Goal: Task Accomplishment & Management: Manage account settings

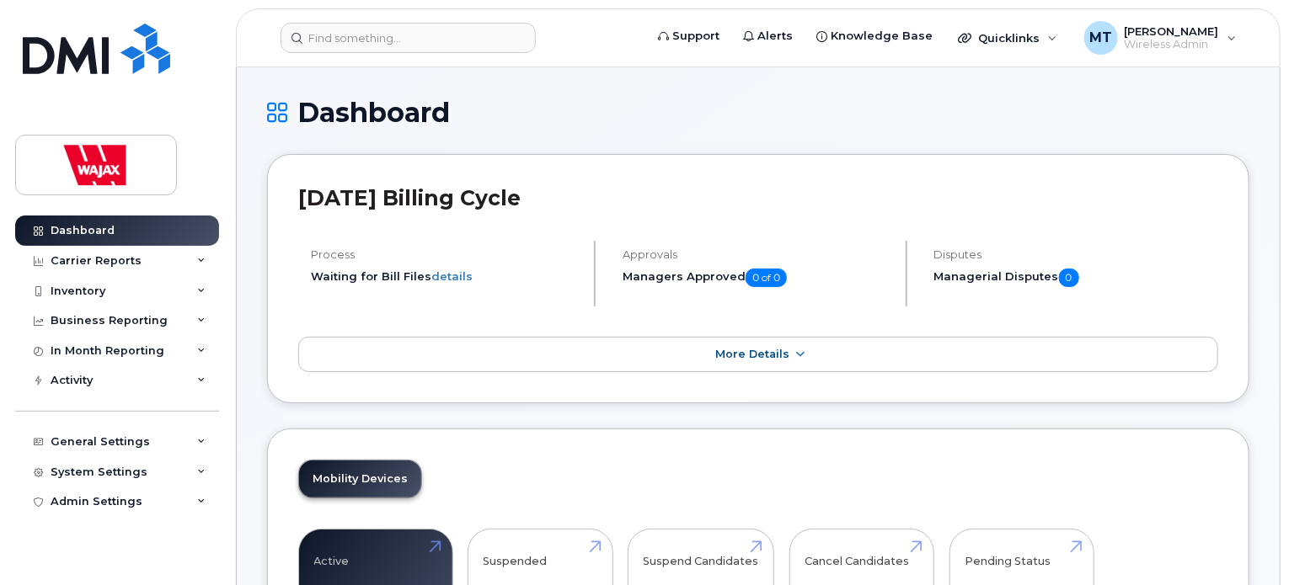
click at [438, 54] on header "Support Alerts Knowledge Base Quicklinks Suspend / Cancel Device Change SIM Car…" at bounding box center [758, 37] width 1044 height 59
click at [441, 43] on input at bounding box center [407, 38] width 255 height 30
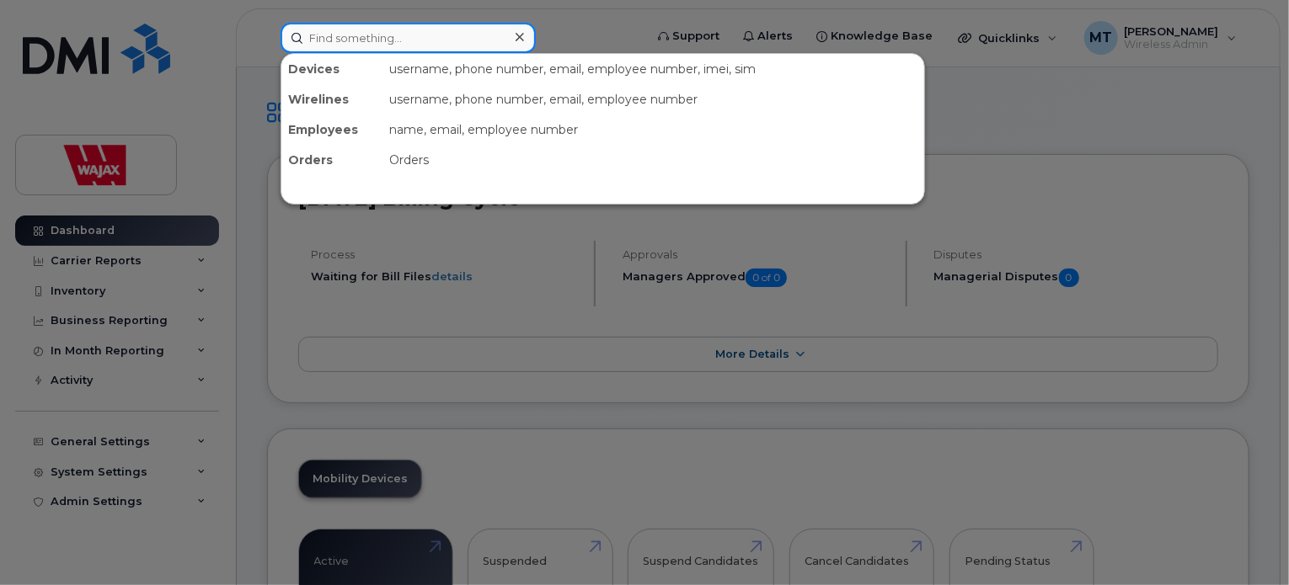
paste input "418-618-9368"
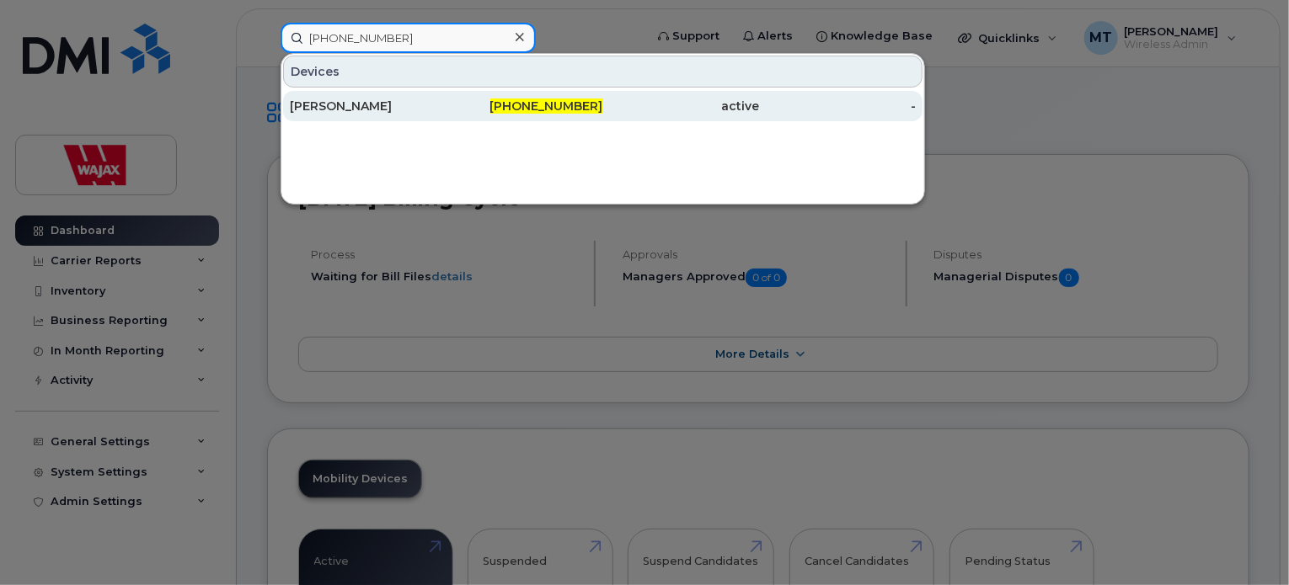
type input "418-618-9368"
click at [417, 98] on div "[PERSON_NAME]" at bounding box center [368, 106] width 157 height 17
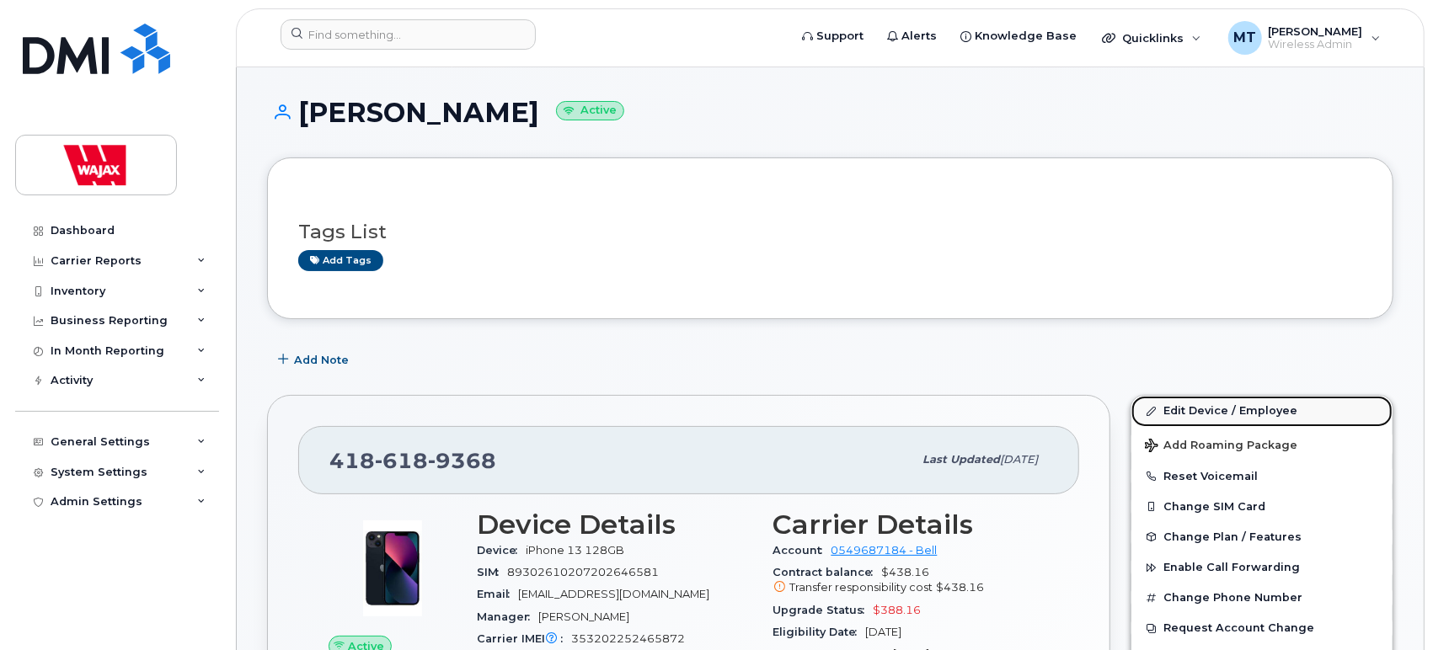
click at [1158, 407] on span at bounding box center [1151, 410] width 13 height 13
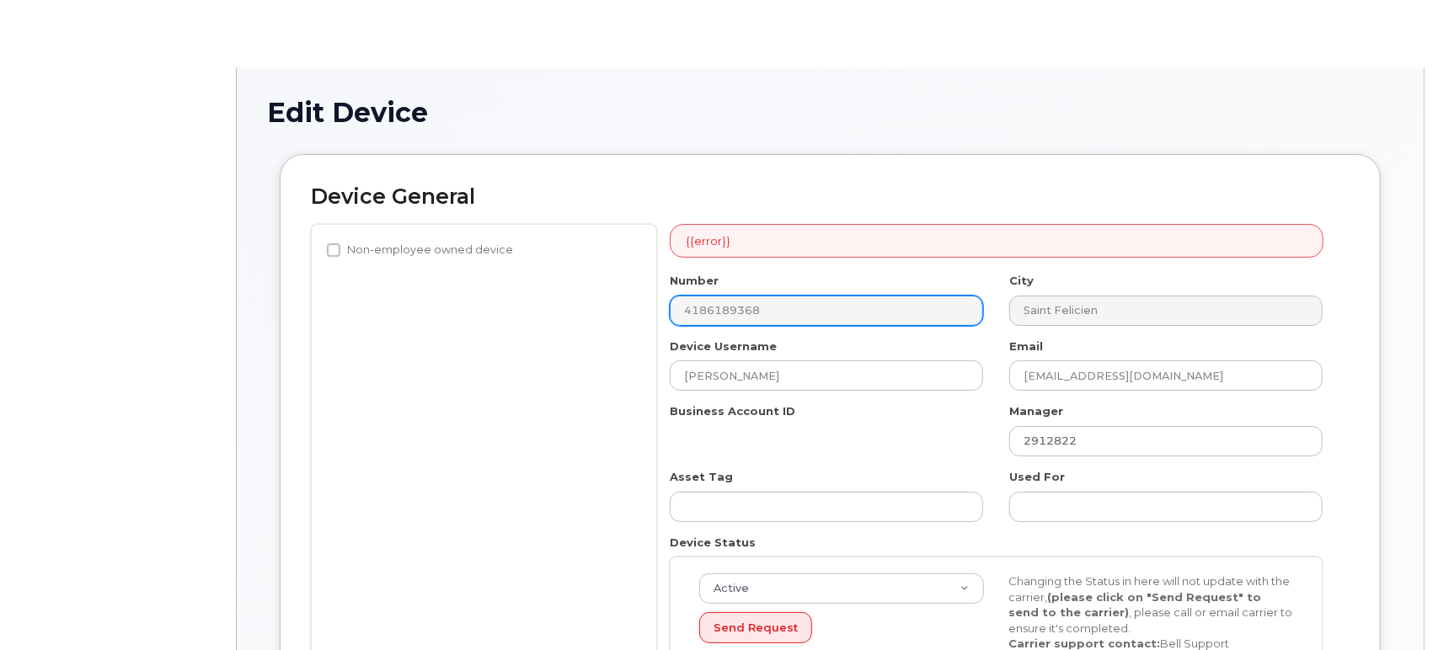
select select "23291732"
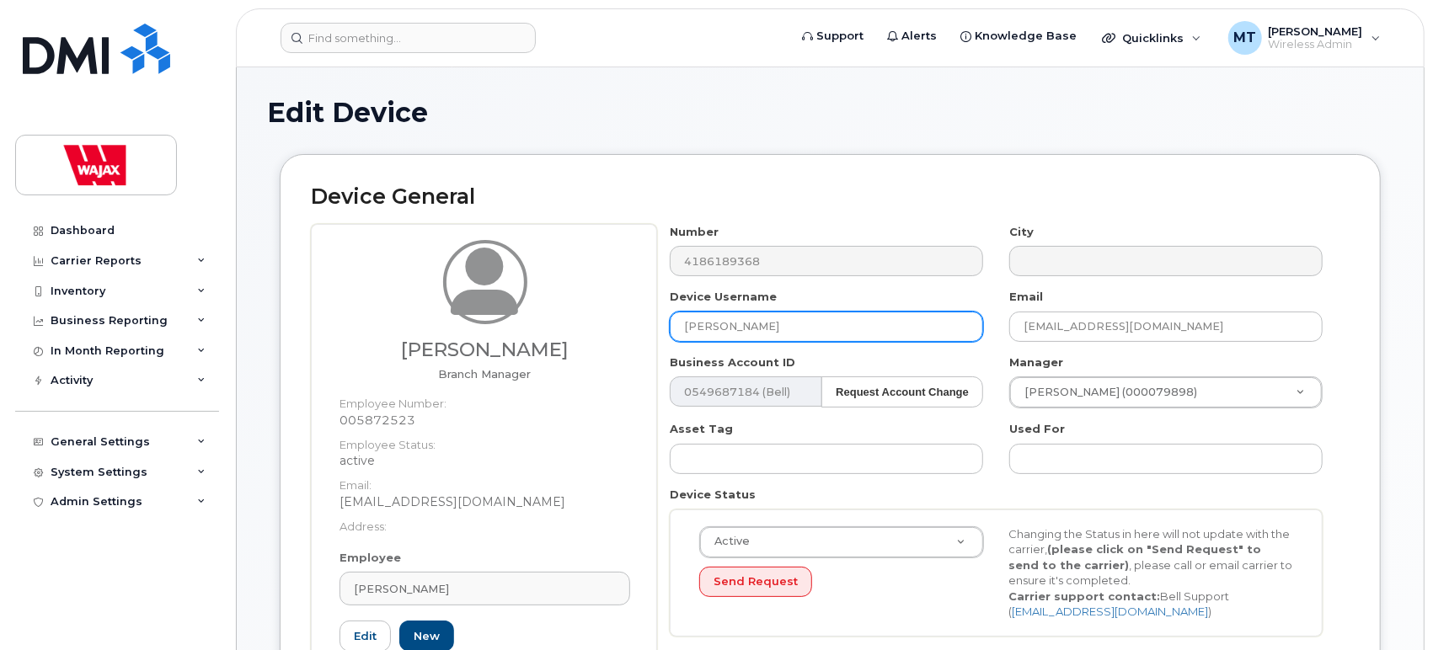
drag, startPoint x: 793, startPoint y: 335, endPoint x: 616, endPoint y: 301, distance: 180.2
click at [616, 301] on div "Sylvain Bonneau Branch Manager Employee Number: 005872523 Employee Status: acti…" at bounding box center [830, 470] width 1038 height 492
paste input "[PERSON_NAME]"
type input "[PERSON_NAME]"
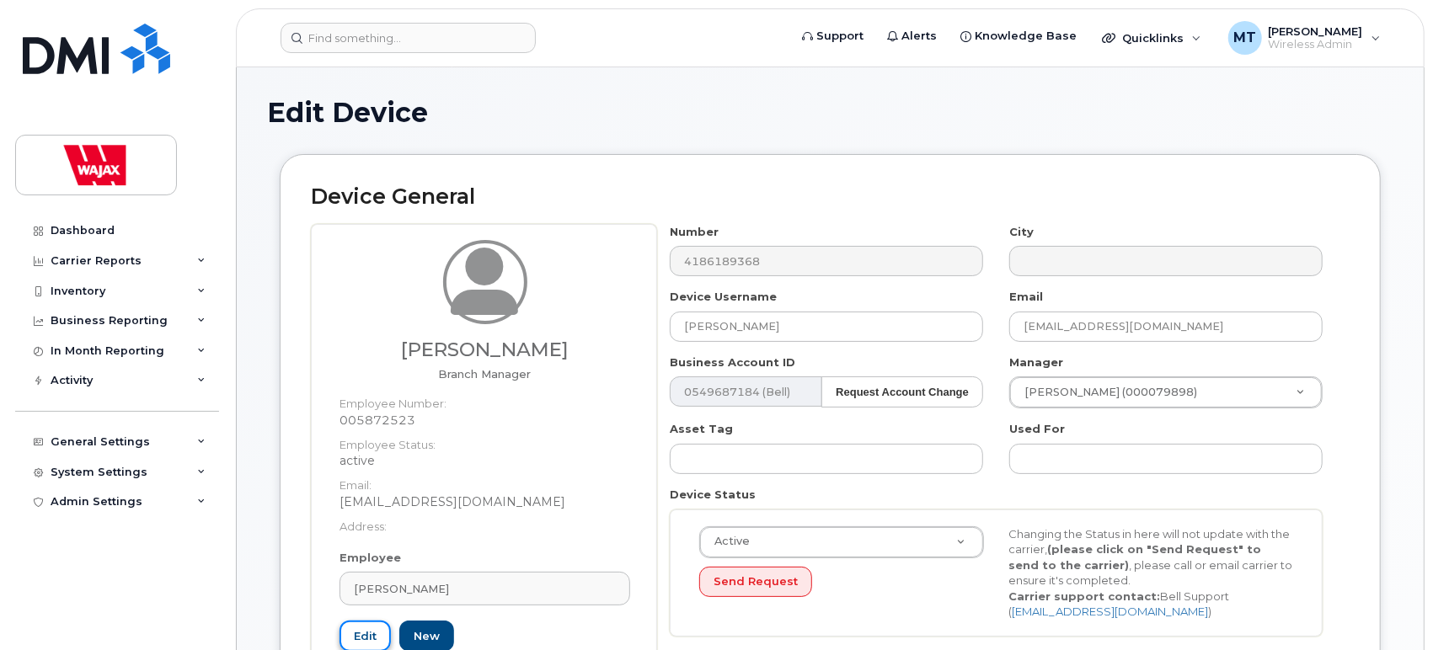
click at [363, 630] on link "Edit" at bounding box center [364, 636] width 51 height 31
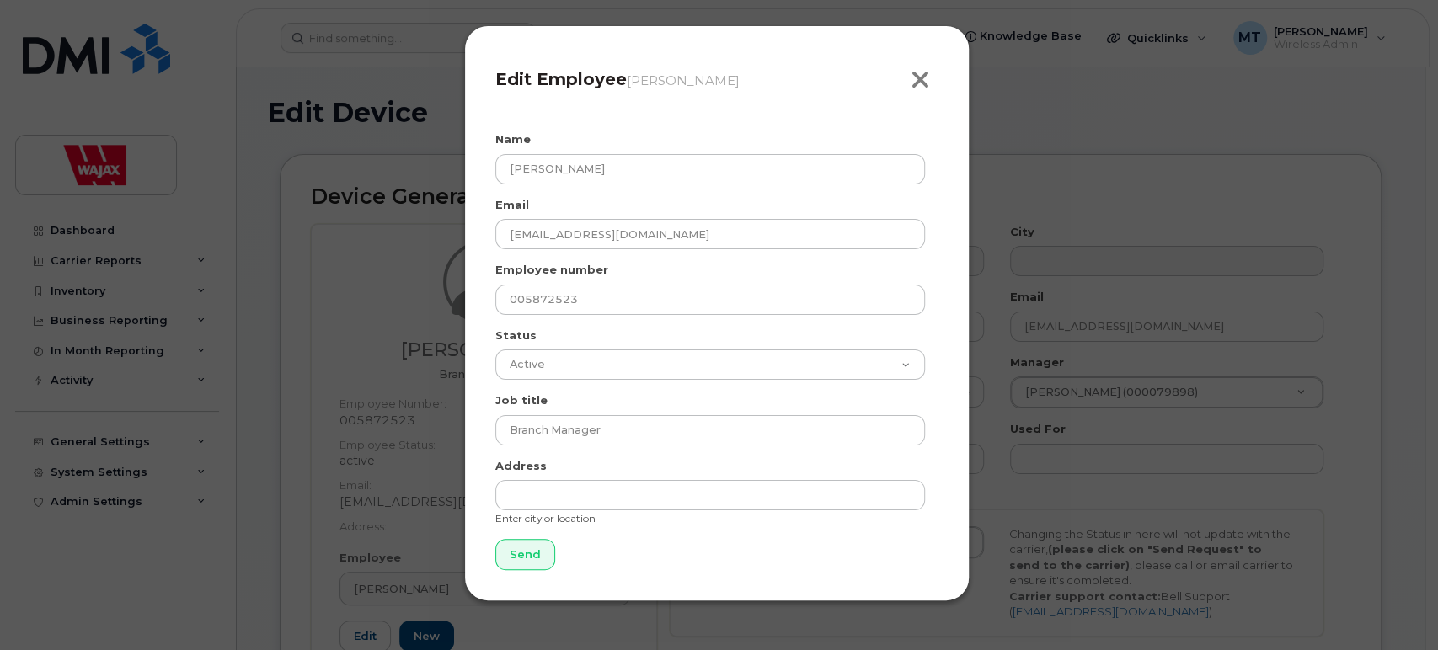
drag, startPoint x: 916, startPoint y: 75, endPoint x: 839, endPoint y: 78, distance: 77.6
click at [839, 78] on div "Close Edit Employee Sylvain Bonneau" at bounding box center [716, 86] width 443 height 60
click at [942, 72] on div "Close Edit Employee Sylvain Bonneau Name Sylvain Bonneau Email sbonneau@wajax.c…" at bounding box center [716, 313] width 505 height 576
click at [928, 76] on icon "button" at bounding box center [919, 79] width 19 height 25
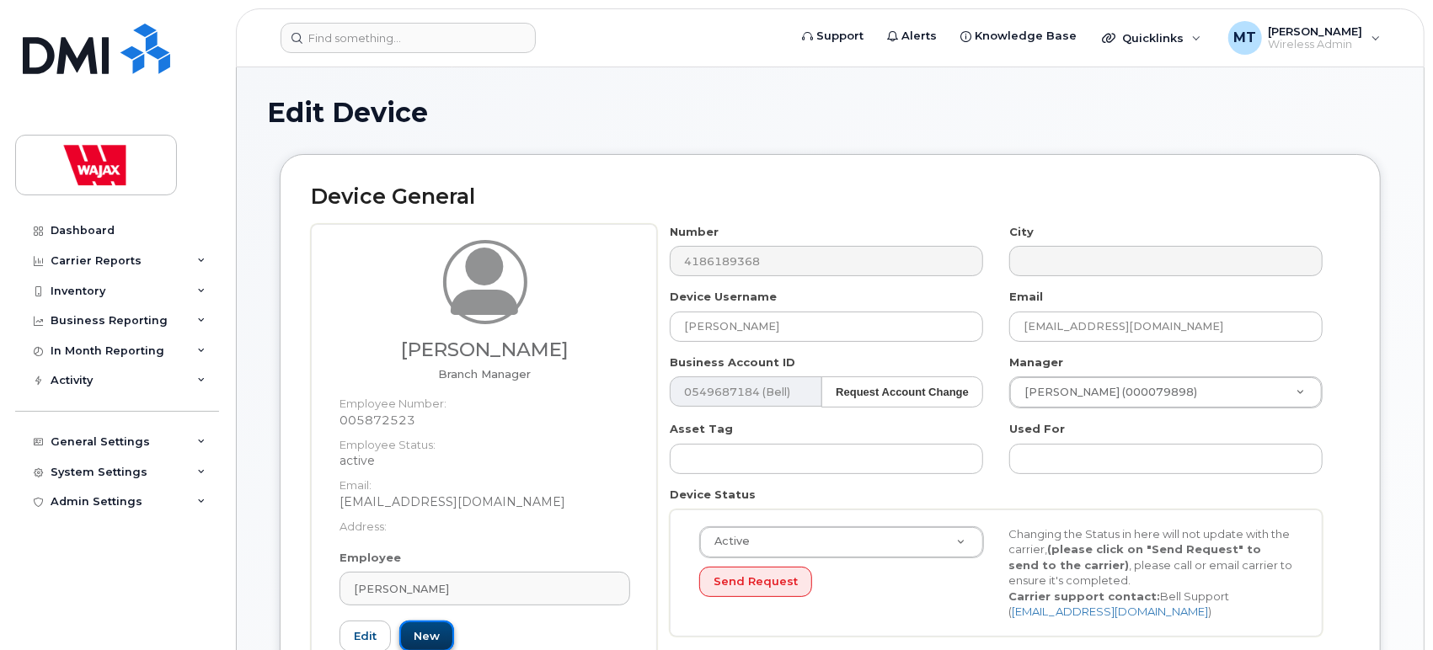
click at [417, 632] on link "New" at bounding box center [426, 636] width 55 height 31
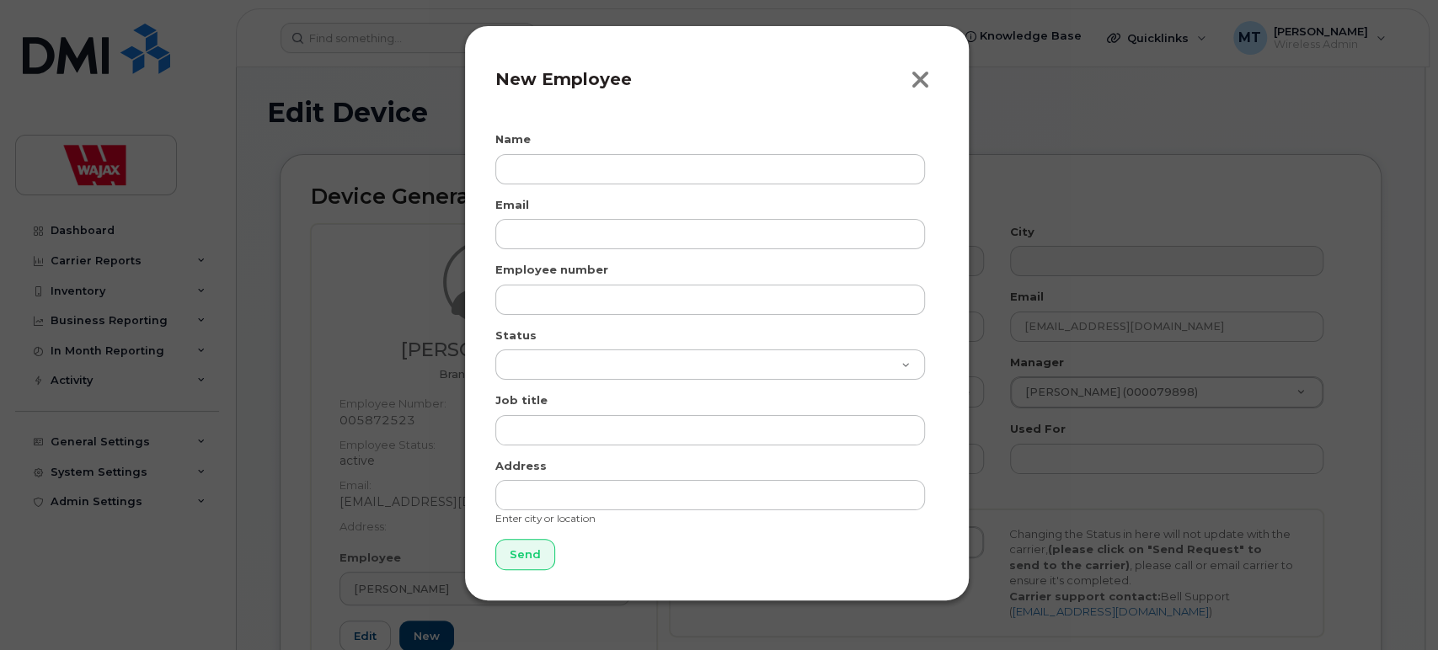
click at [935, 82] on button "Close" at bounding box center [924, 80] width 28 height 26
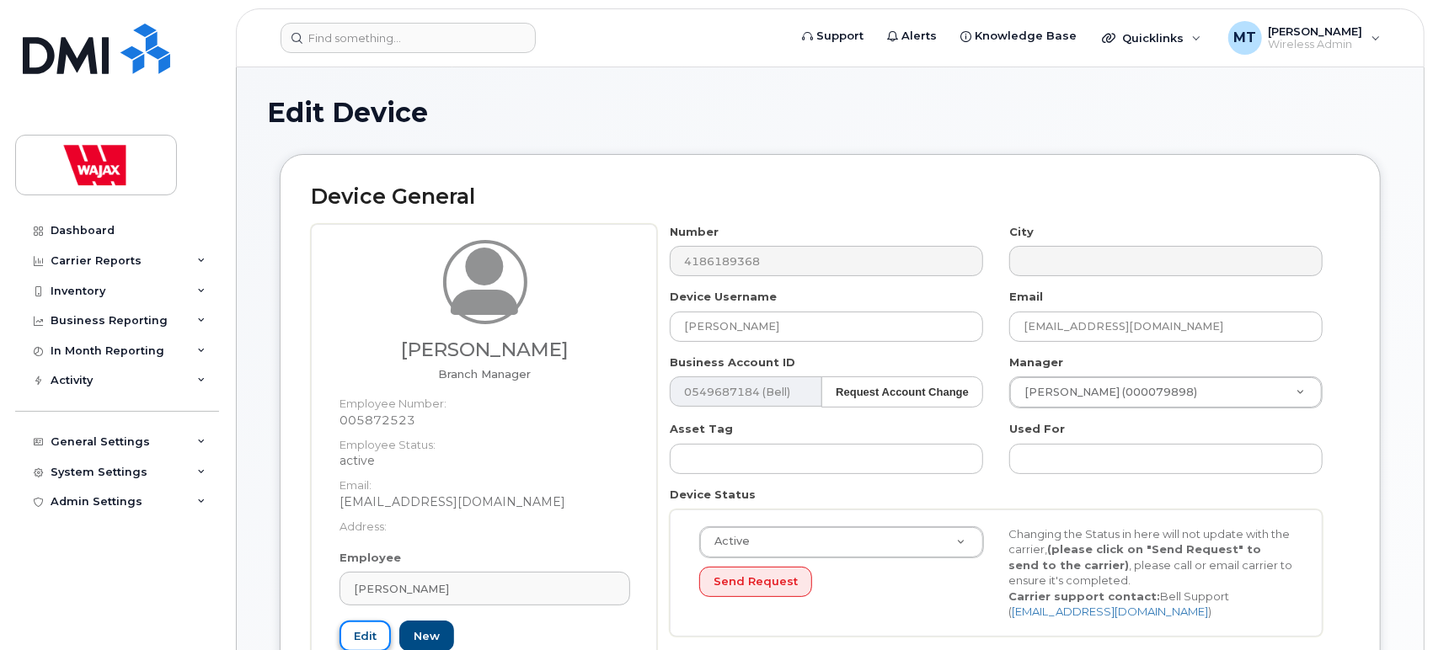
click at [344, 627] on link "Edit" at bounding box center [364, 636] width 51 height 31
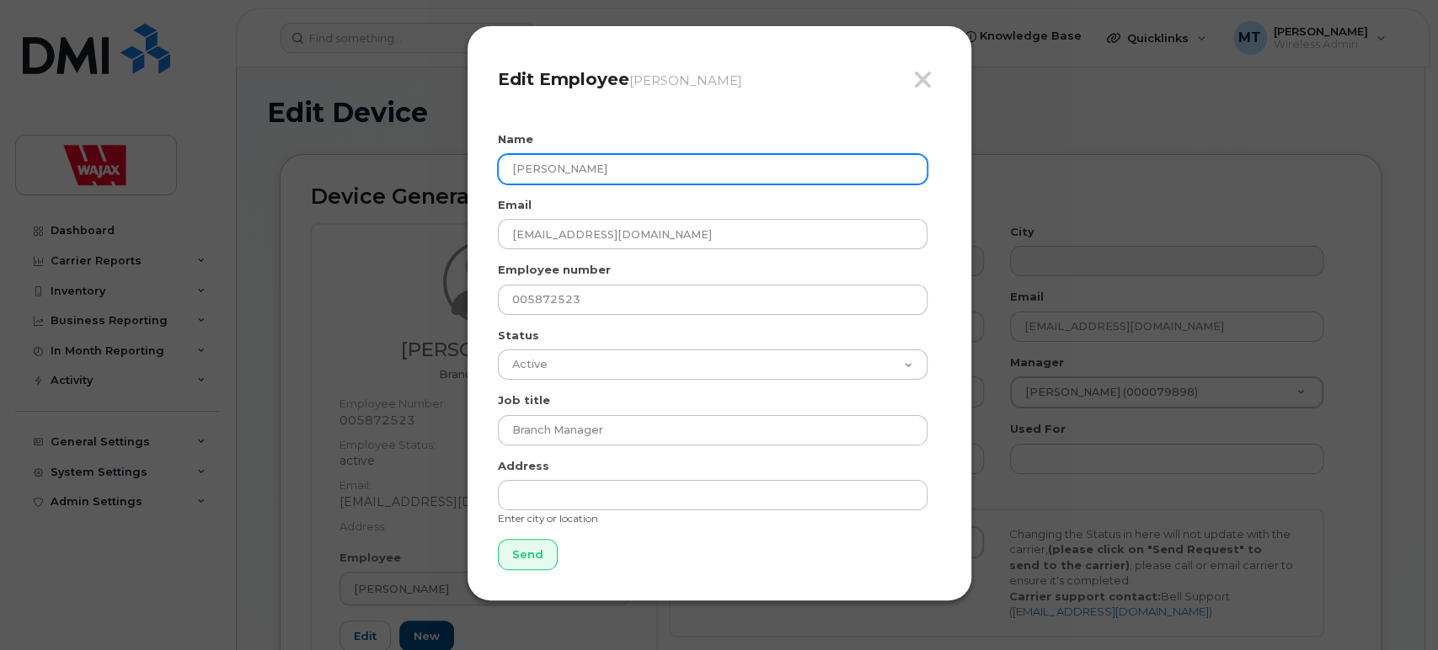
drag, startPoint x: 677, startPoint y: 146, endPoint x: 517, endPoint y: 163, distance: 160.9
click at [517, 163] on div "Name Sylvain Bonneau" at bounding box center [719, 157] width 443 height 53
click at [612, 171] on input "[PERSON_NAME]" at bounding box center [713, 169] width 430 height 30
type input "S"
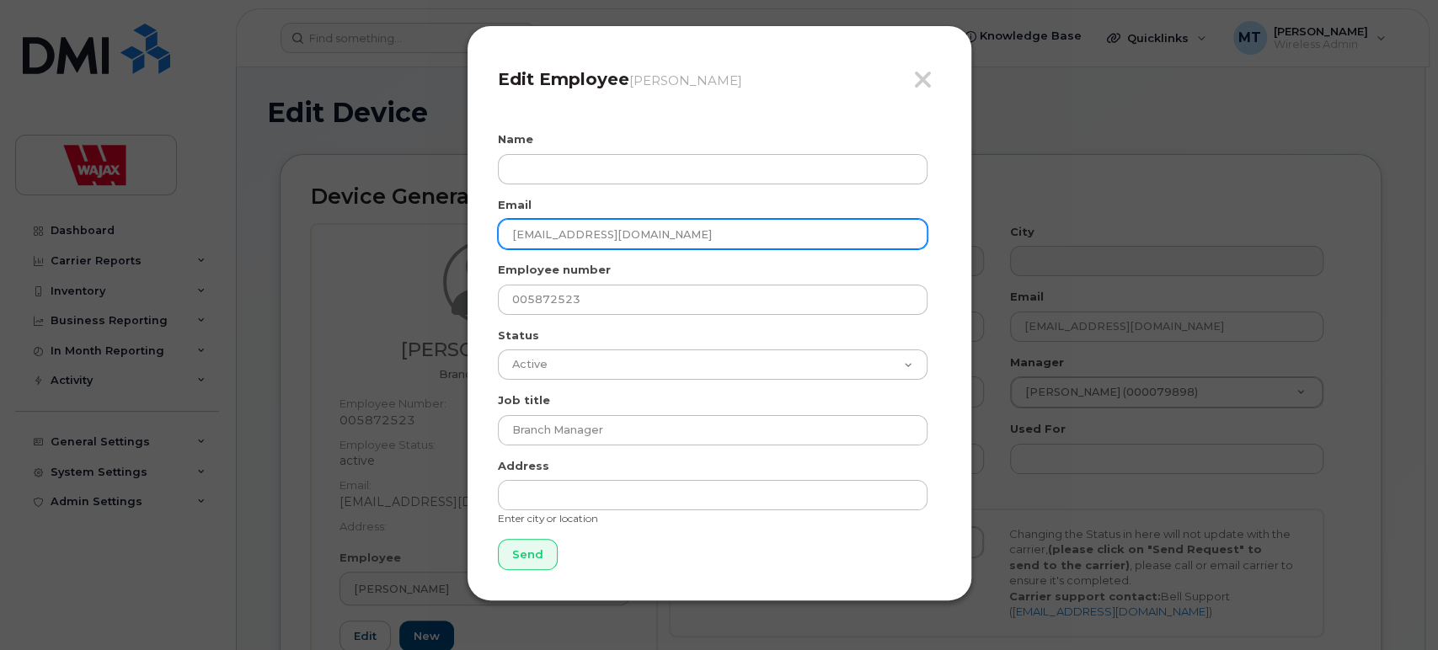
drag, startPoint x: 663, startPoint y: 227, endPoint x: 426, endPoint y: 177, distance: 242.0
click at [426, 177] on div "Close Edit Employee Sylvain Bonneau Name Email sbonneau@wajax.com Employee numb…" at bounding box center [719, 325] width 1438 height 650
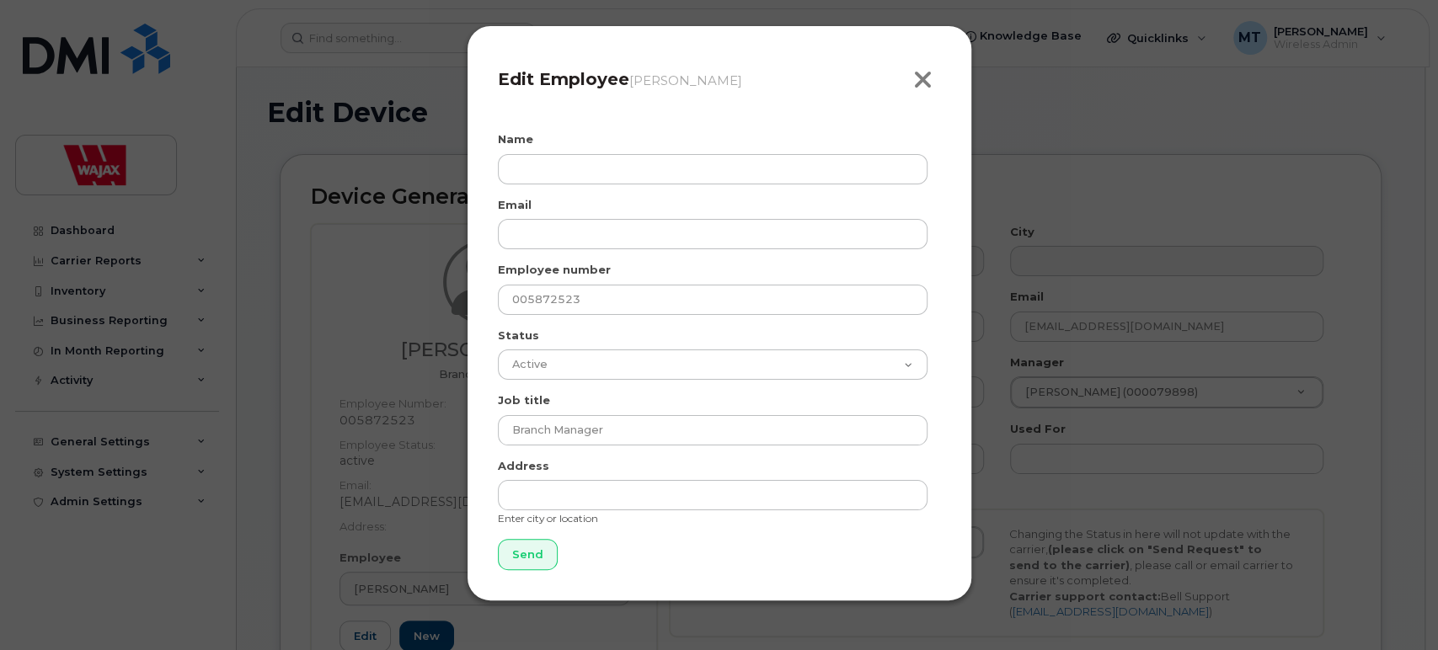
click at [916, 89] on icon "button" at bounding box center [922, 79] width 19 height 25
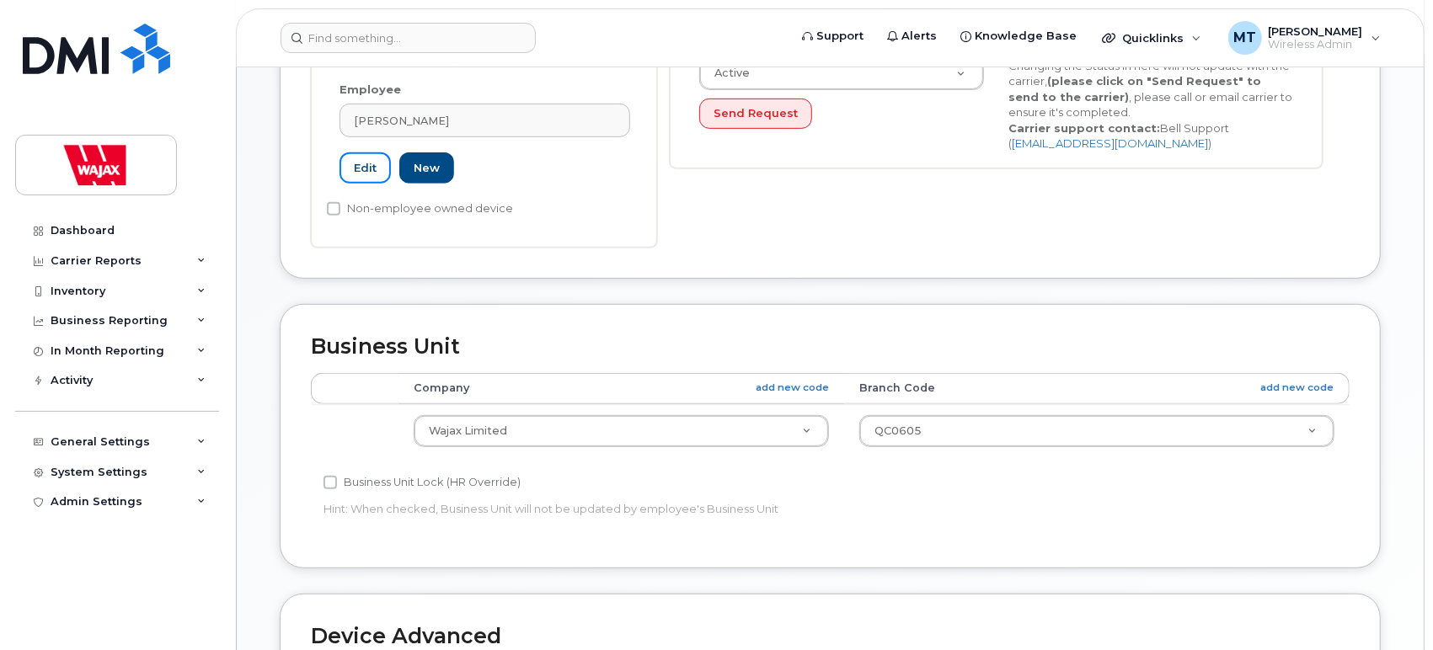
scroll to position [912, 0]
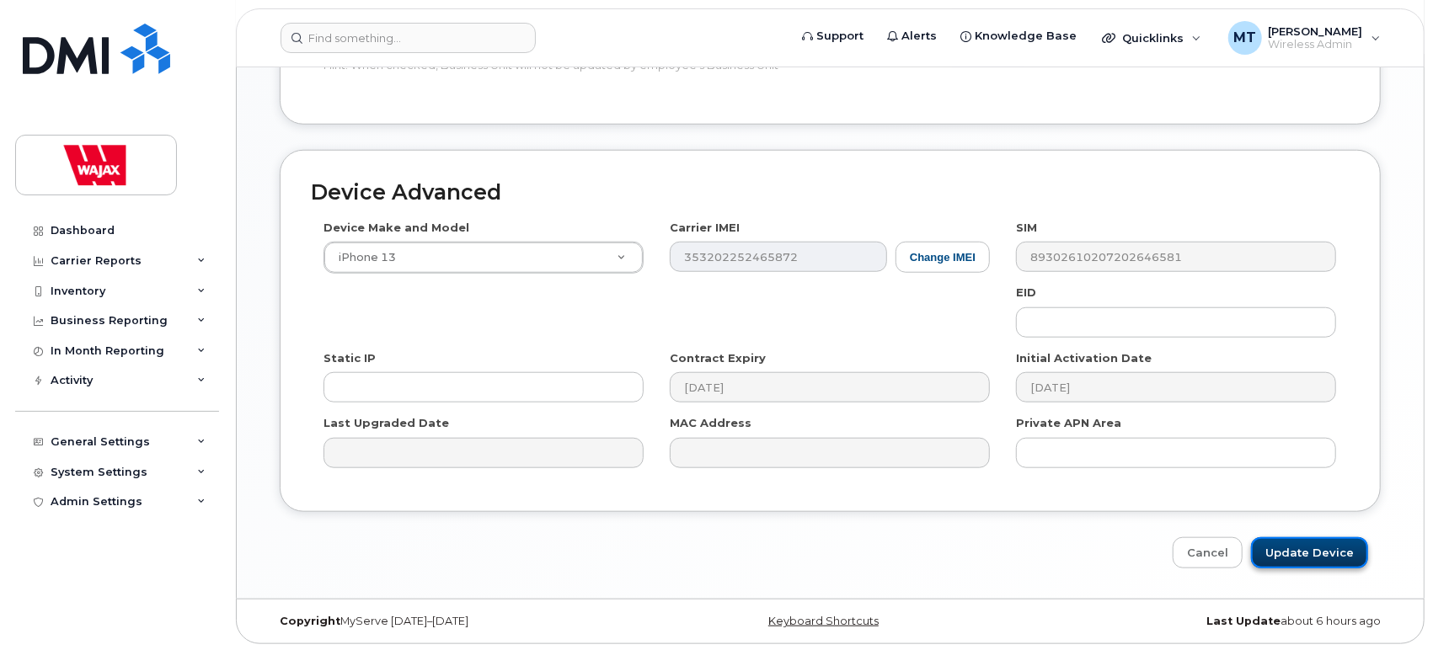
click at [1296, 546] on input "Update Device" at bounding box center [1309, 552] width 117 height 31
type input "Saving..."
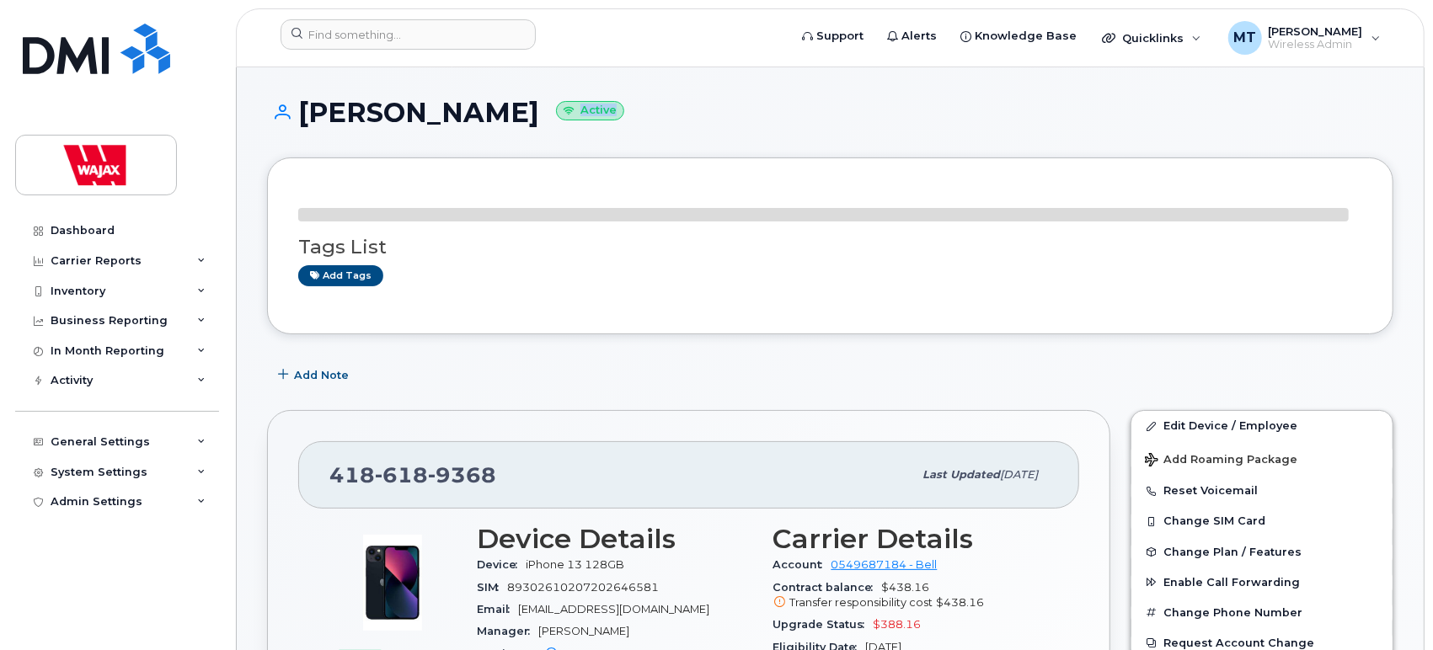
drag, startPoint x: 1432, startPoint y: 110, endPoint x: 1436, endPoint y: 202, distance: 91.9
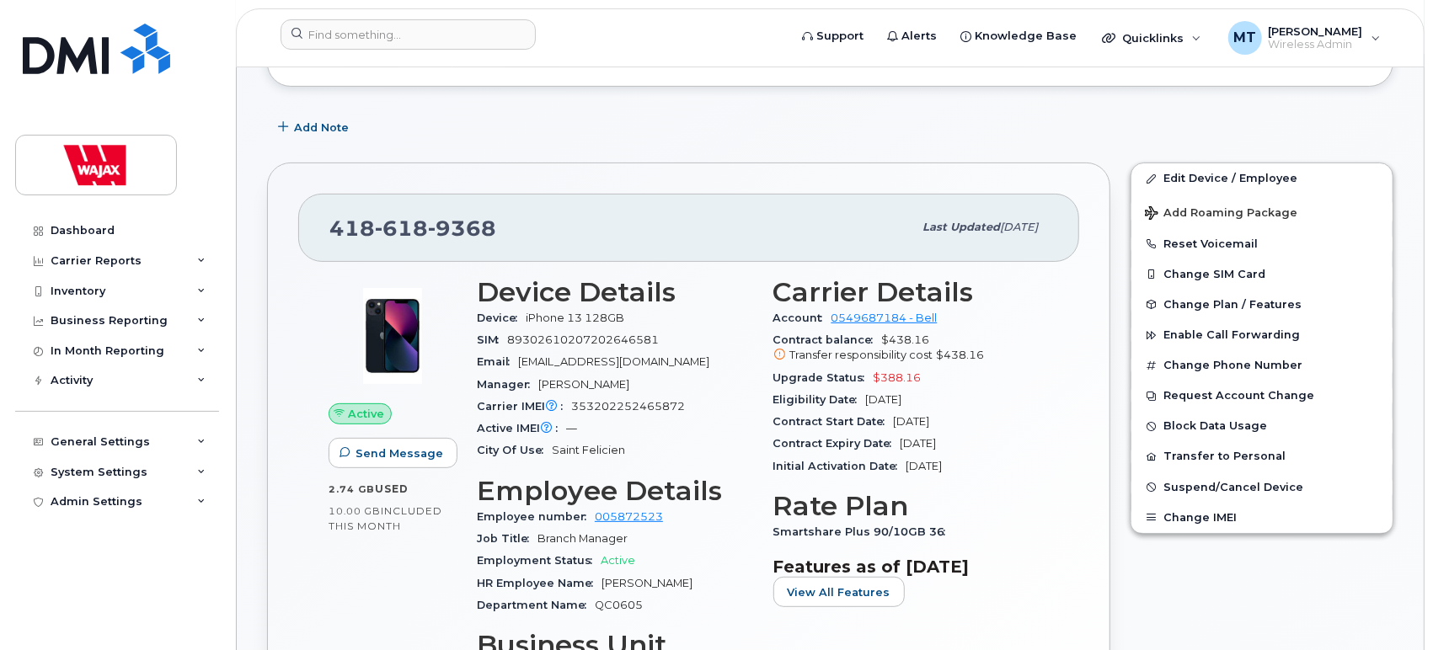
scroll to position [134, 0]
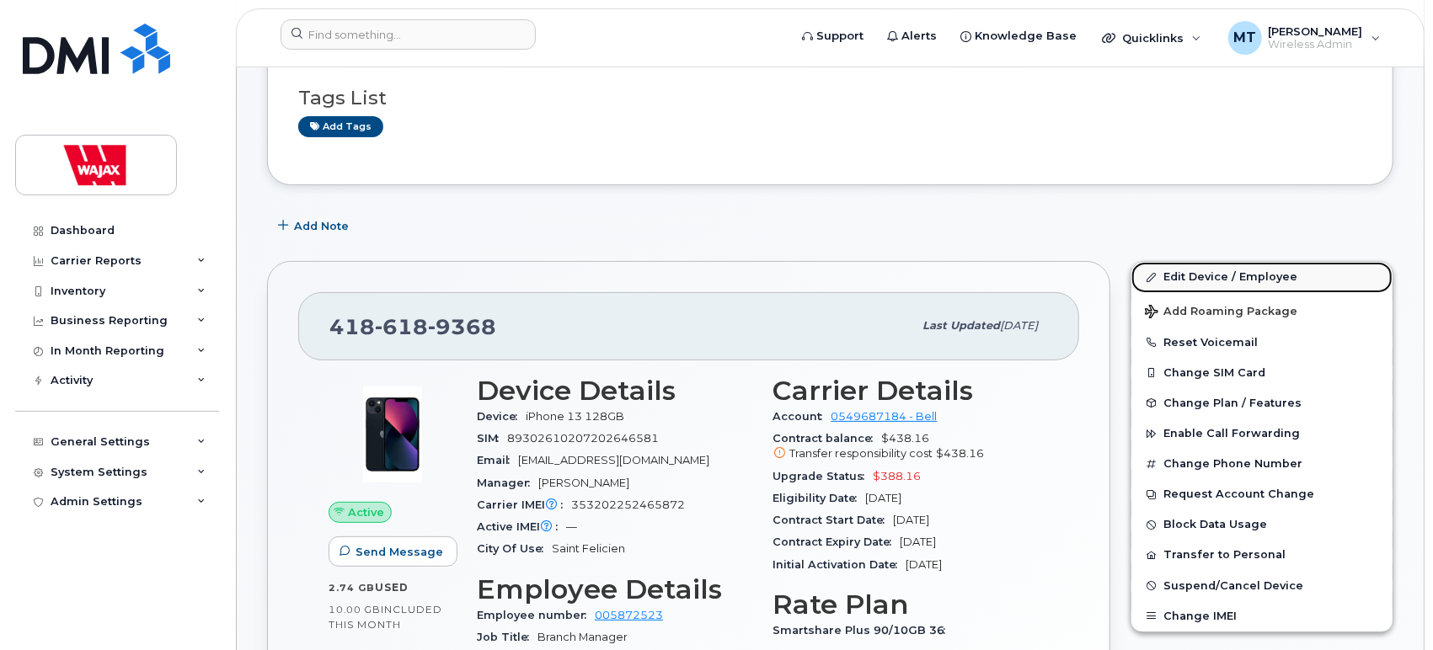
click at [1236, 280] on link "Edit Device / Employee" at bounding box center [1261, 277] width 261 height 30
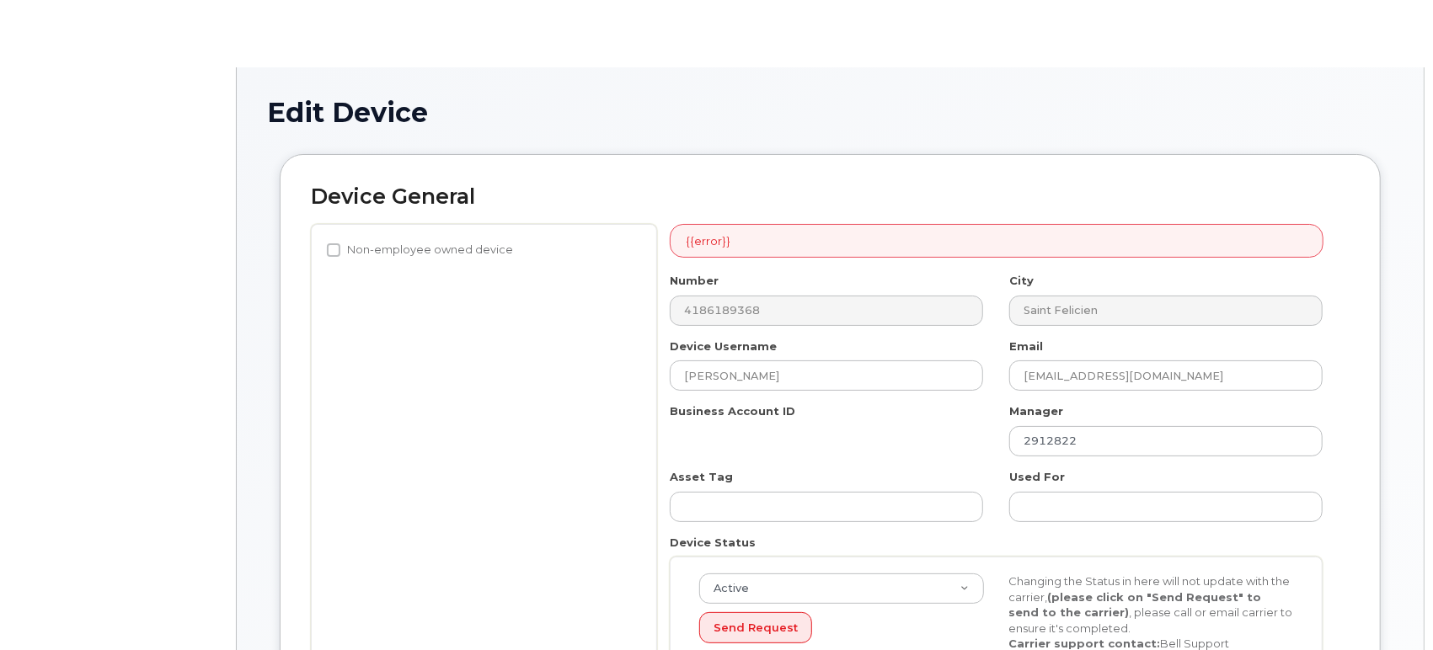
select select "23291732"
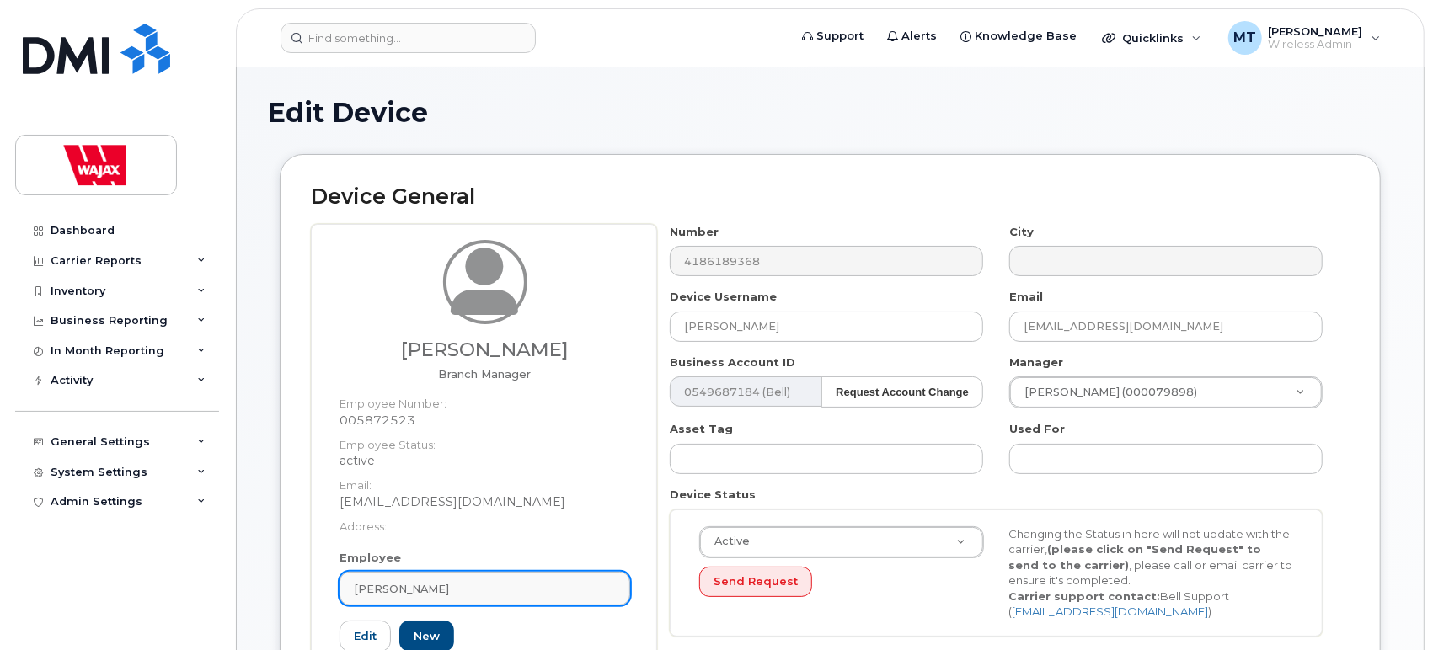
click at [423, 592] on span "[PERSON_NAME]" at bounding box center [401, 589] width 95 height 16
paste input "[PERSON_NAME]"
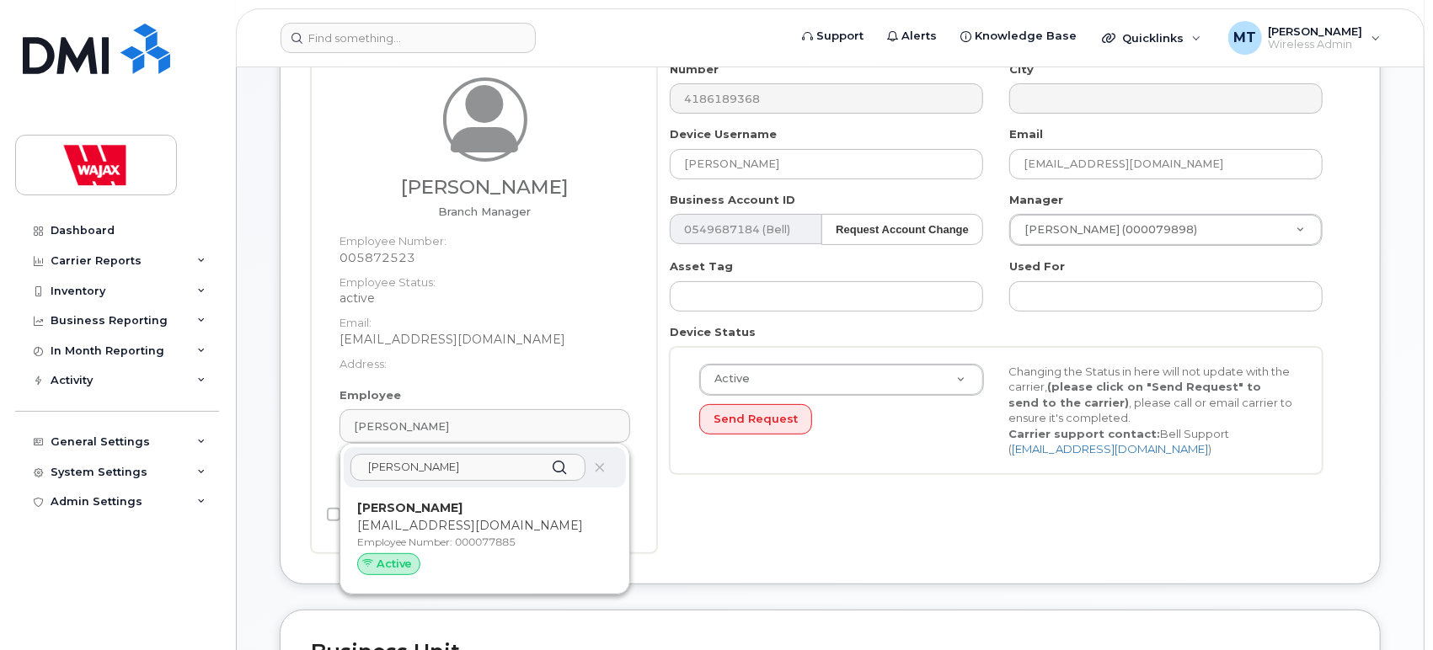
scroll to position [205, 0]
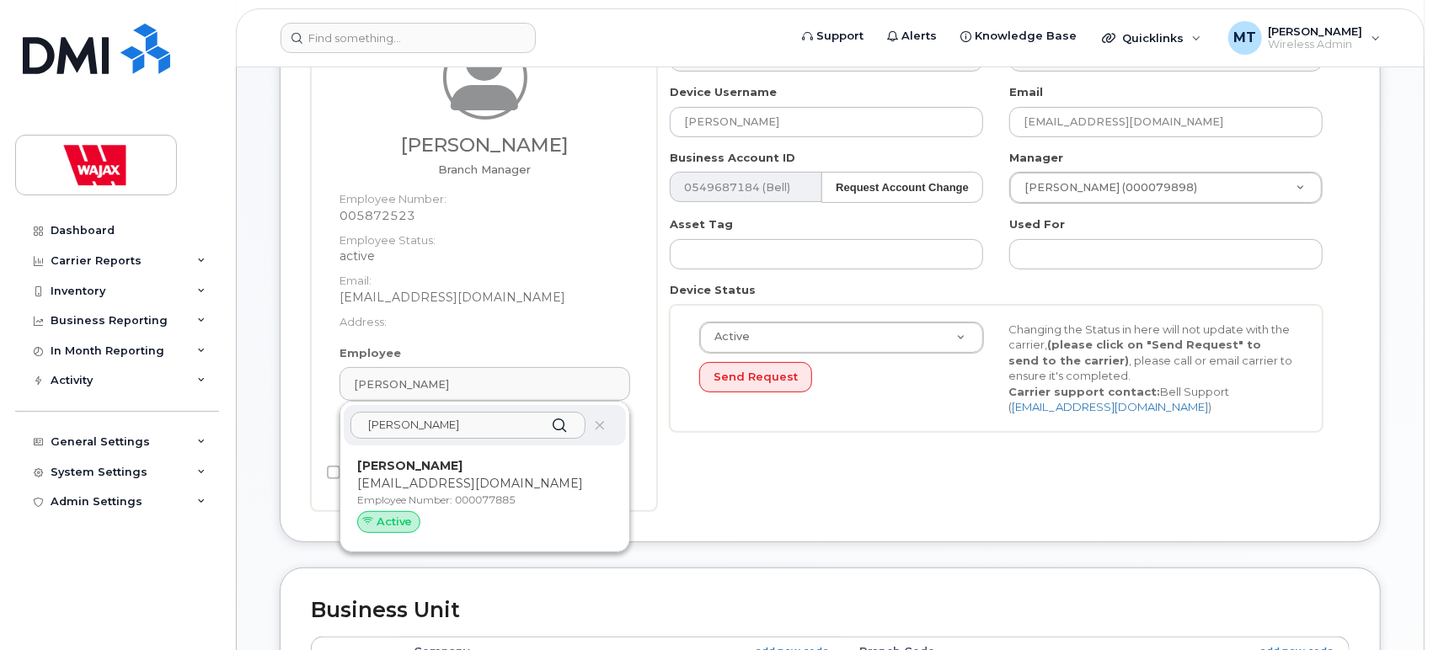
type input "[PERSON_NAME]"
click at [554, 516] on div "Active" at bounding box center [484, 522] width 255 height 22
type input "[EMAIL_ADDRESS][DOMAIN_NAME]"
type input "35622486"
type input "000077885"
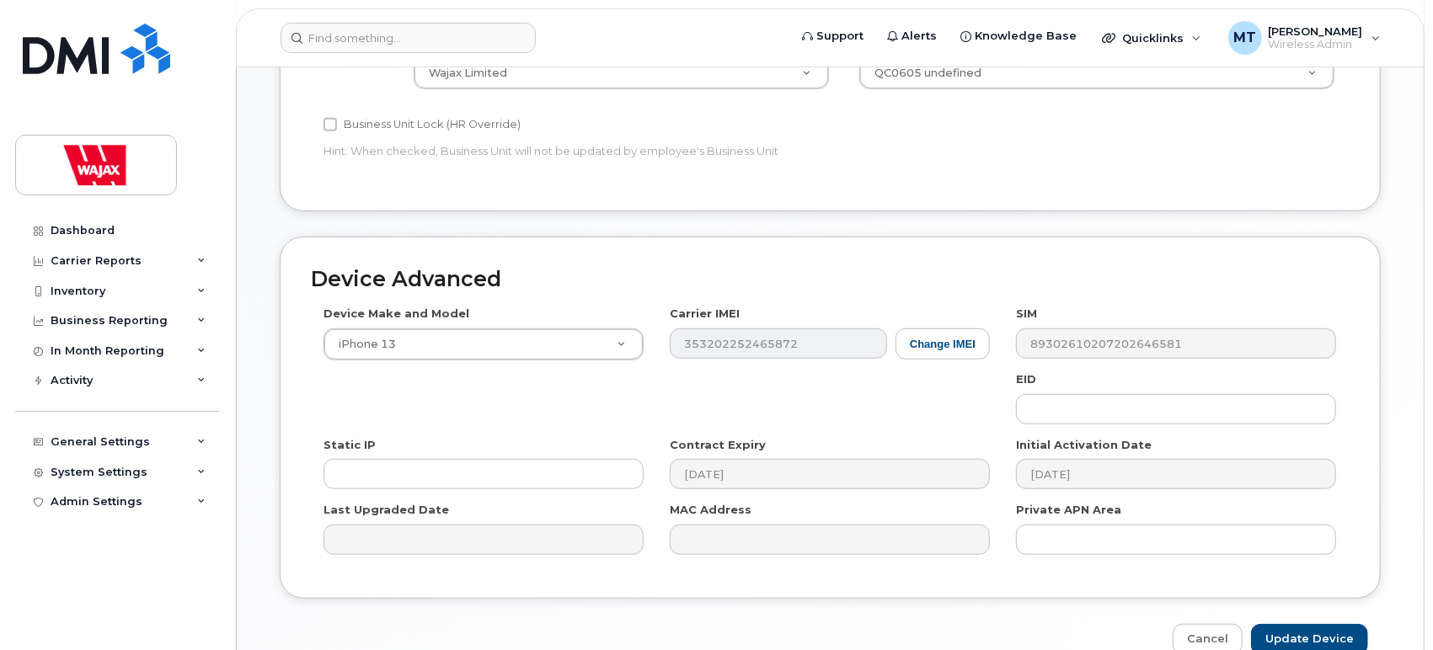
scroll to position [876, 0]
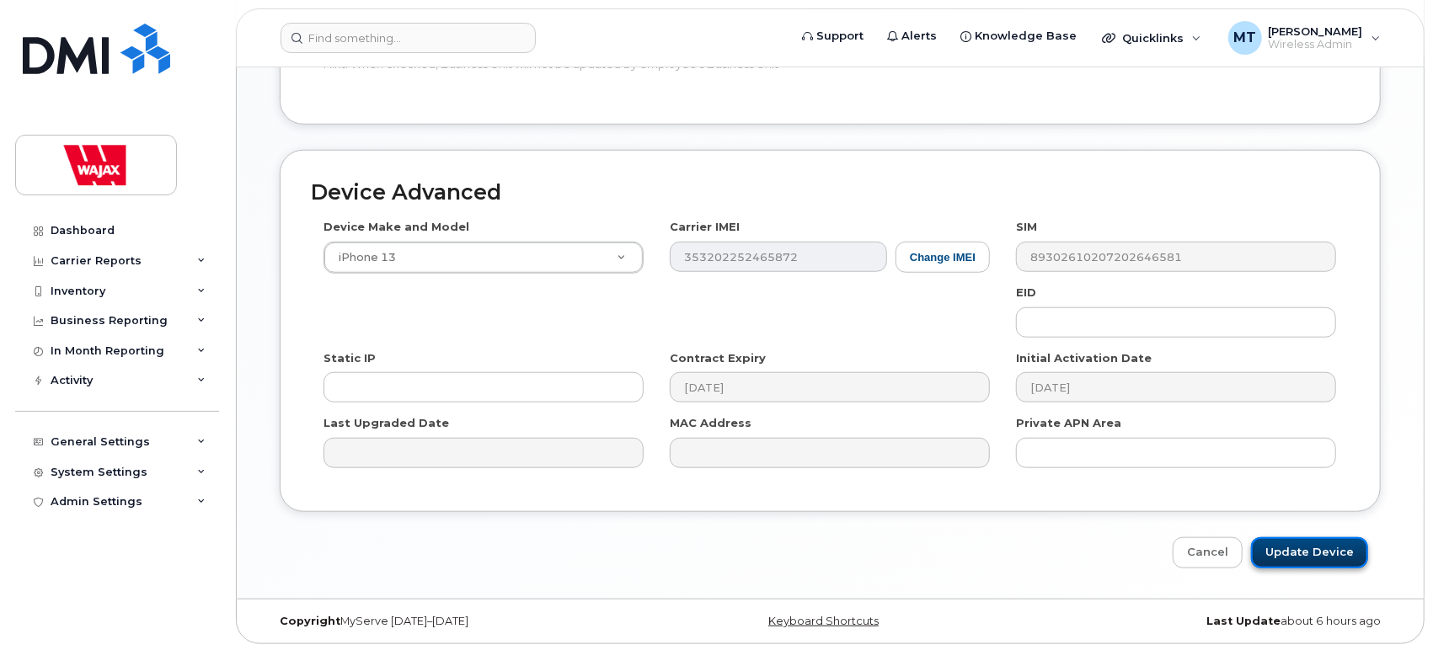
click at [1319, 563] on input "Update Device" at bounding box center [1309, 552] width 117 height 31
type input "Saving..."
